Goal: Task Accomplishment & Management: Manage account settings

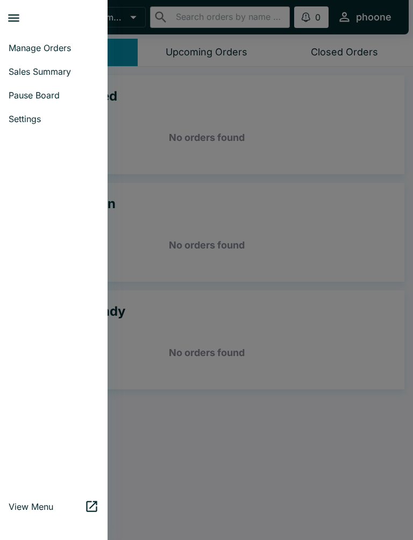
click at [24, 73] on span "Sales Summary" at bounding box center [54, 71] width 90 height 11
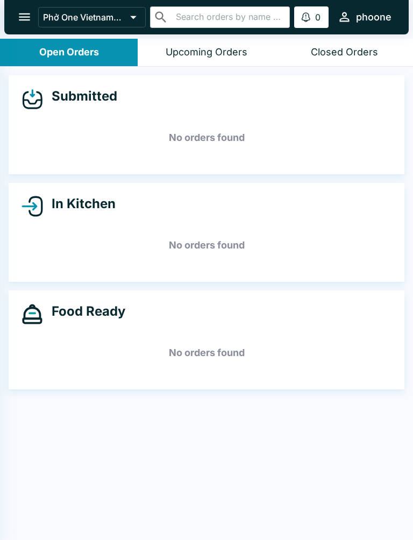
select select "03:00"
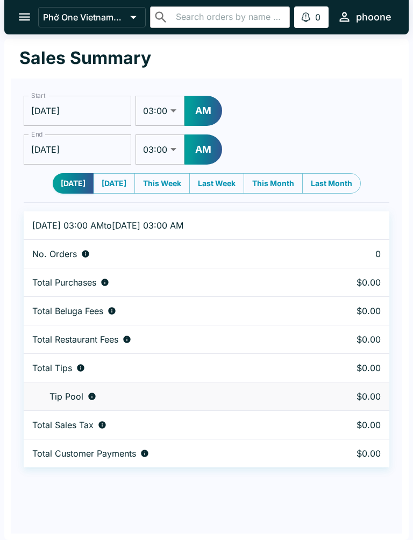
click at [170, 181] on button "This Week" at bounding box center [161, 183] width 55 height 20
click at [98, 252] on div "No. Orders" at bounding box center [170, 253] width 276 height 11
click at [64, 177] on button "[DATE]" at bounding box center [74, 183] width 42 height 20
type input "[DATE]"
click at [21, 9] on button "open drawer" at bounding box center [24, 16] width 27 height 27
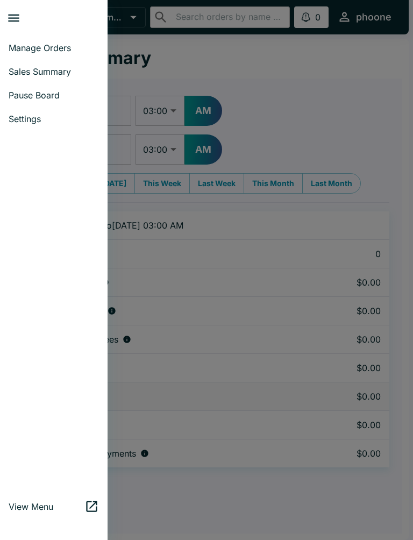
click at [24, 44] on span "Manage Orders" at bounding box center [54, 47] width 90 height 11
